Goal: Register for event/course

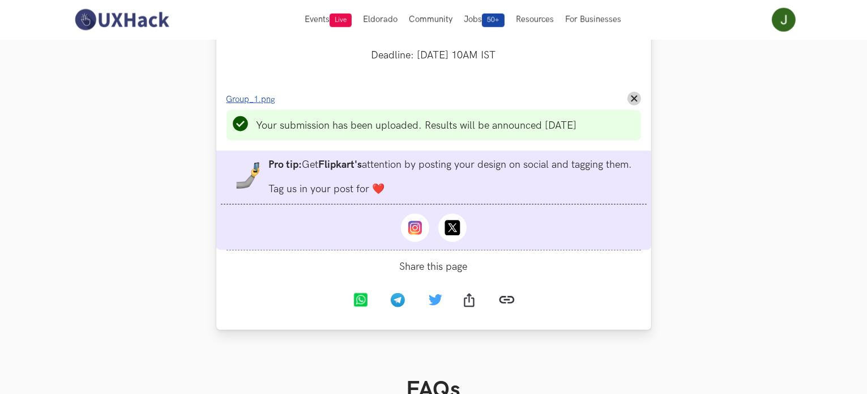
scroll to position [1132, 0]
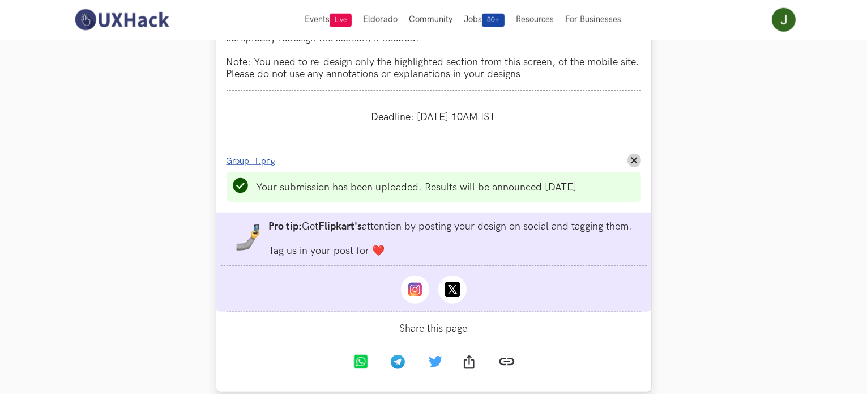
click at [255, 166] on span "Group_1.png" at bounding box center [250, 161] width 49 height 10
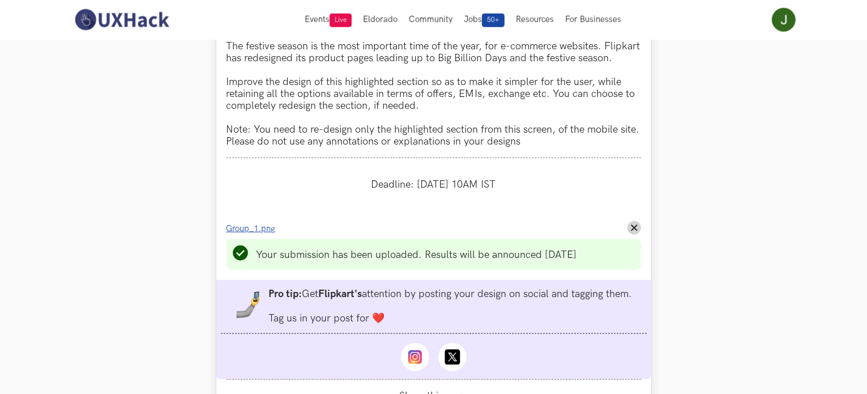
scroll to position [1078, 0]
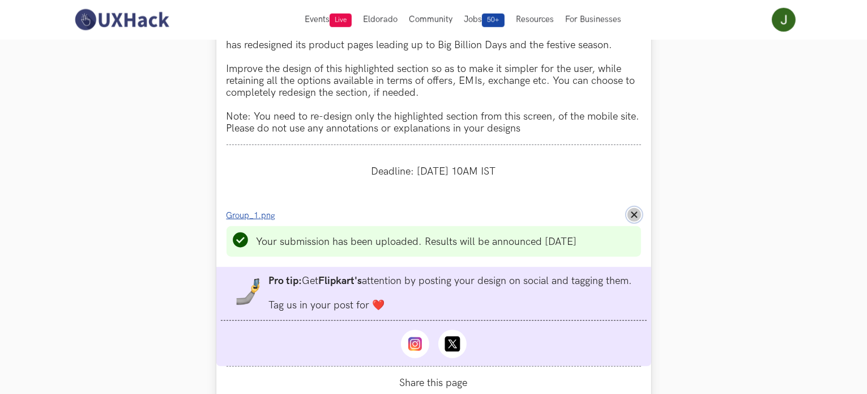
click at [636, 218] on icon "Remove File" at bounding box center [634, 214] width 7 height 7
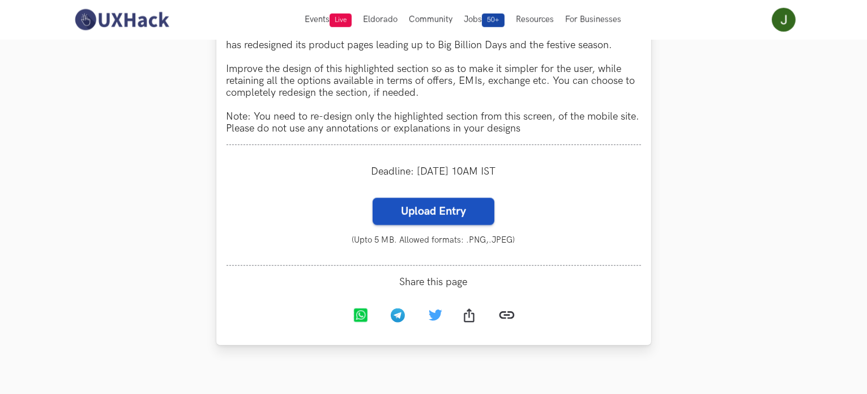
click at [441, 225] on label "Upload Entry" at bounding box center [434, 211] width 122 height 27
click at [373, 198] on input "Upload Entry" at bounding box center [372, 197] width 1 height 1
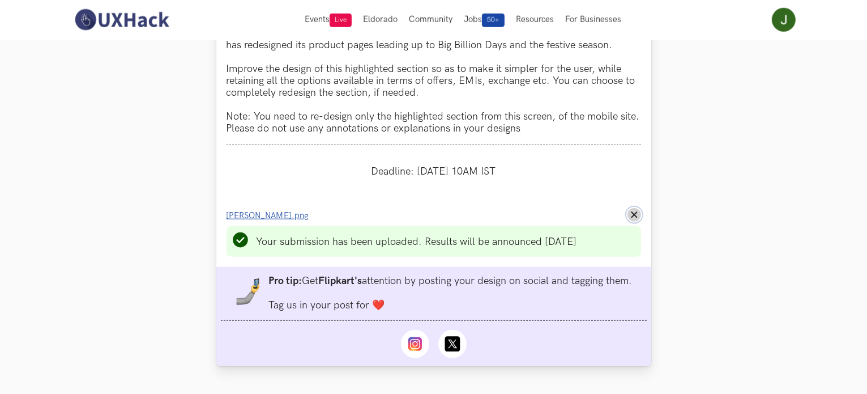
click at [638, 221] on button "Remove File" at bounding box center [634, 215] width 14 height 14
